Goal: Find specific page/section: Find specific page/section

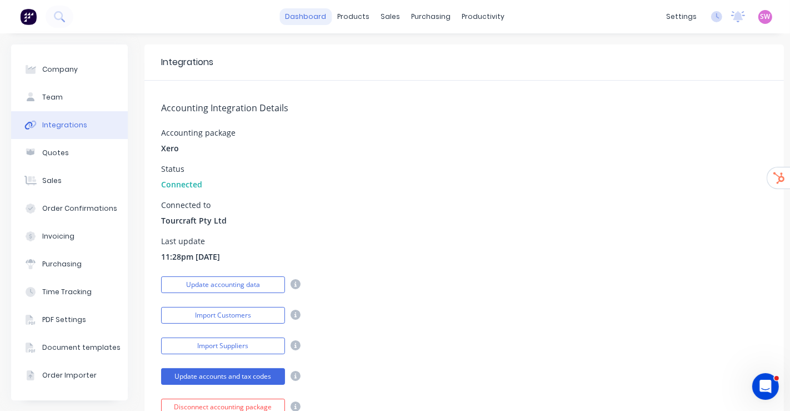
click at [304, 21] on link "dashboard" at bounding box center [306, 16] width 52 height 17
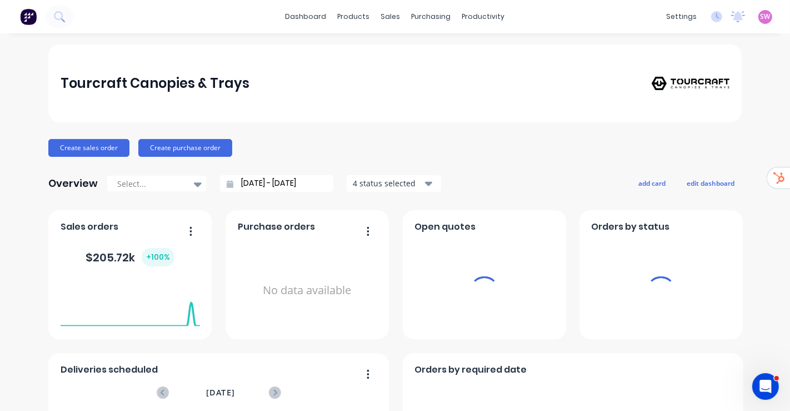
click at [760, 16] on span "SW" at bounding box center [765, 17] width 10 height 10
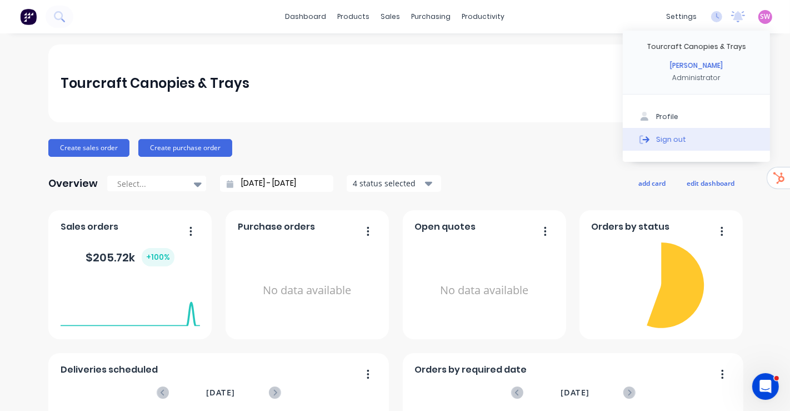
click at [685, 139] on button "Sign out" at bounding box center [696, 139] width 147 height 22
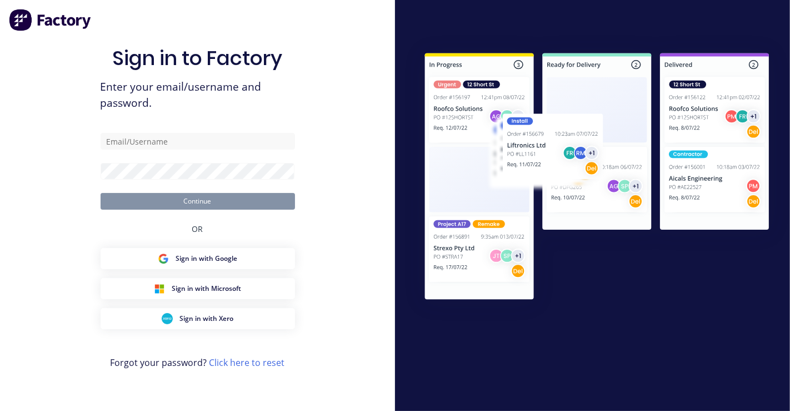
type input "stuart@factory.app"
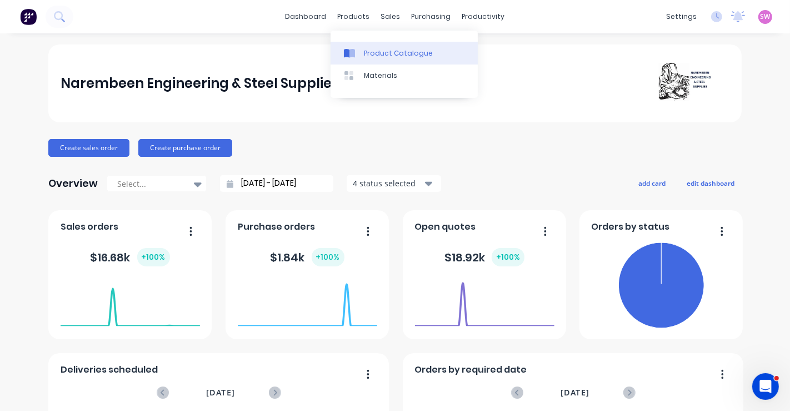
click at [374, 43] on link "Product Catalogue" at bounding box center [404, 53] width 147 height 22
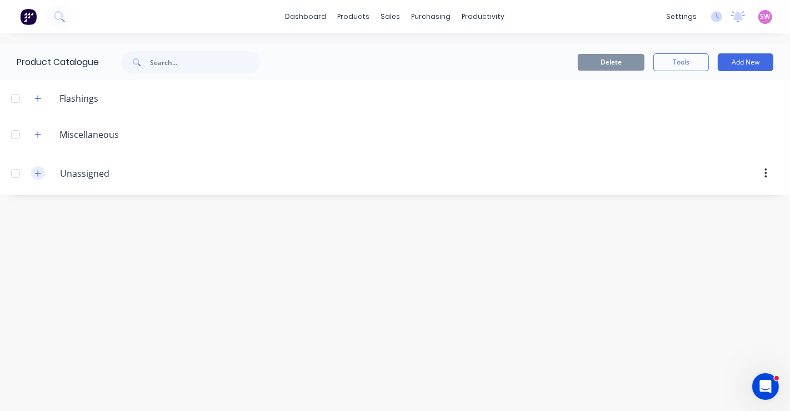
click at [36, 175] on icon "button" at bounding box center [37, 173] width 7 height 8
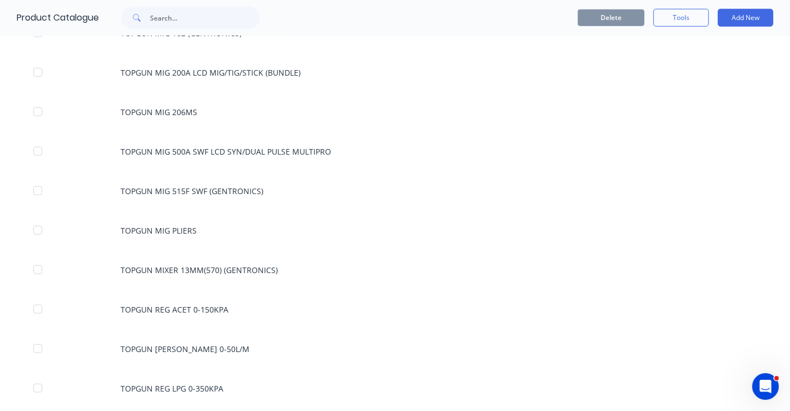
scroll to position [125464, 0]
